Goal: Task Accomplishment & Management: Use online tool/utility

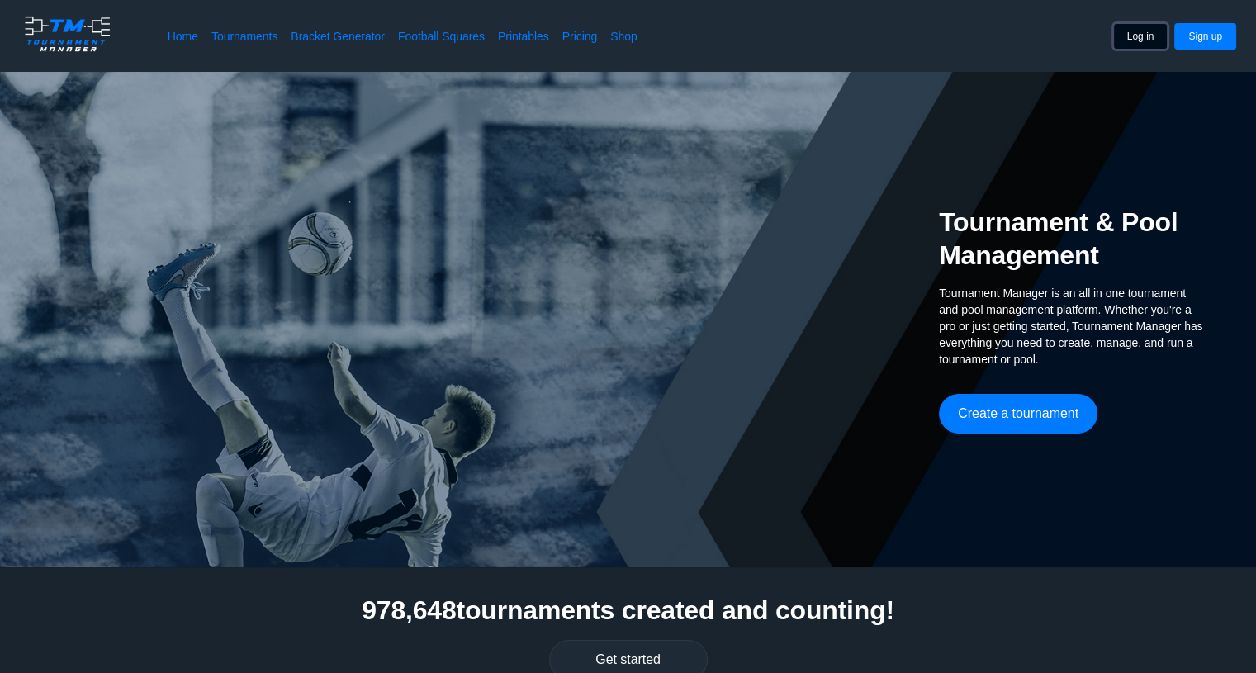
click at [1145, 30] on button "Log in" at bounding box center [1140, 36] width 55 height 26
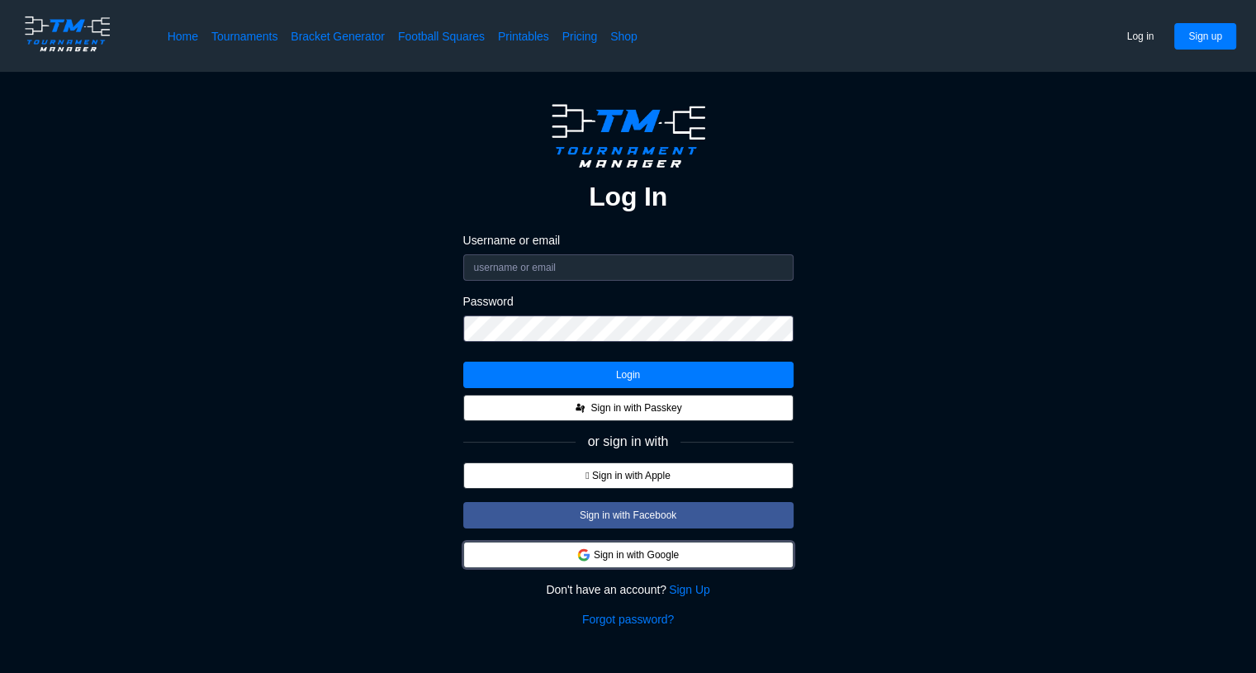
click at [681, 558] on button "Sign in with Google" at bounding box center [628, 555] width 330 height 26
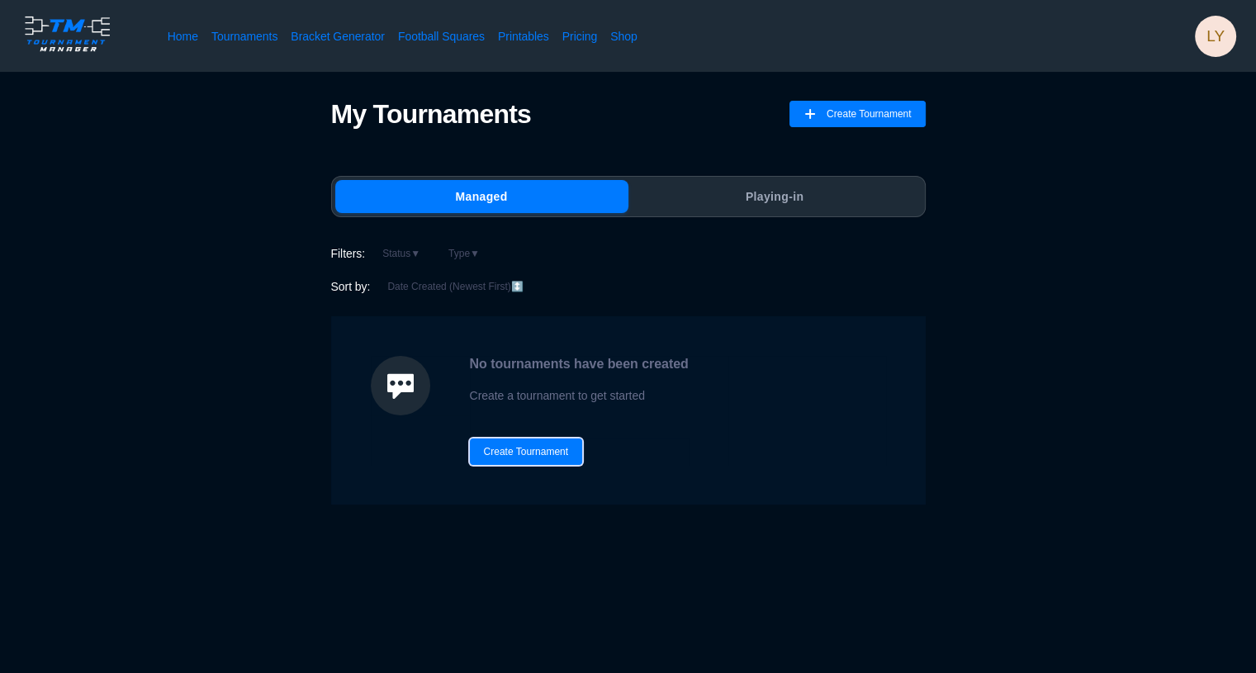
click at [549, 450] on button "Create Tournament" at bounding box center [526, 452] width 113 height 26
